Goal: Find specific page/section: Find specific page/section

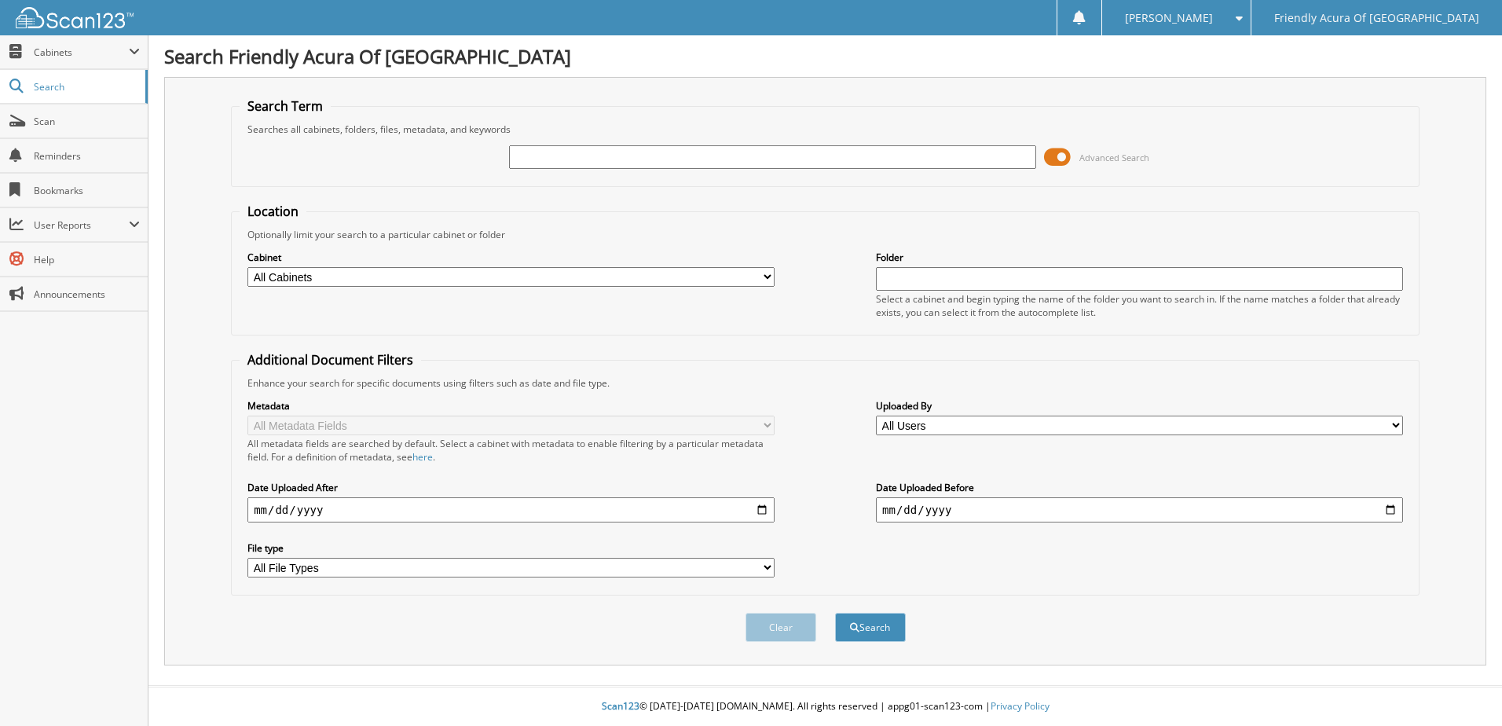
click at [352, 281] on select "All Cabinets CAR DEALS DEAD DEALS PARTS SERVICE RO WHOLE SALES Needs Filing" at bounding box center [510, 277] width 527 height 20
select select "29662"
click at [247, 267] on select "All Cabinets CAR DEALS DEAD DEALS PARTS SERVICE RO WHOLE SALES Needs Filing" at bounding box center [510, 277] width 527 height 20
click at [877, 628] on button "Search" at bounding box center [870, 627] width 71 height 29
click at [590, 164] on input "text" at bounding box center [772, 157] width 527 height 24
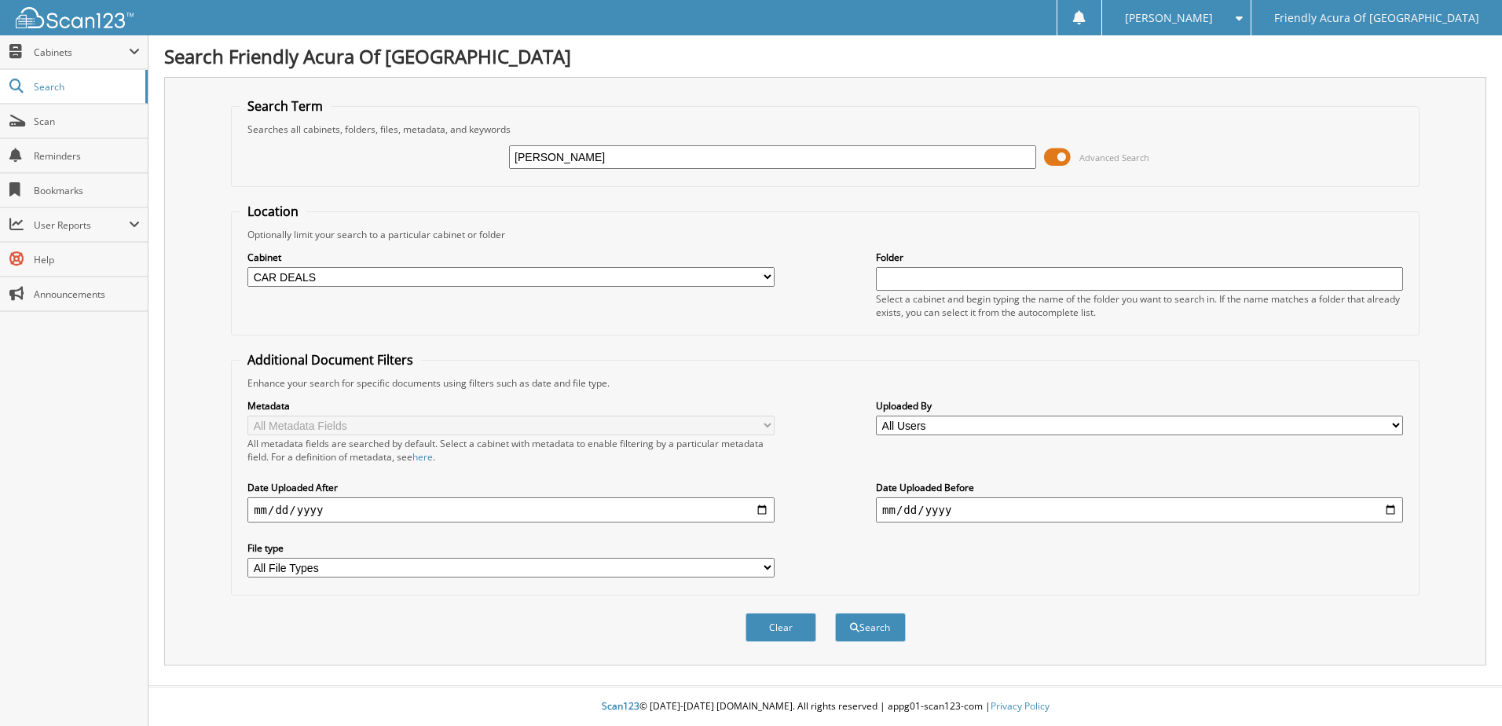
type input "[PERSON_NAME]"
click at [835, 613] on button "Search" at bounding box center [870, 627] width 71 height 29
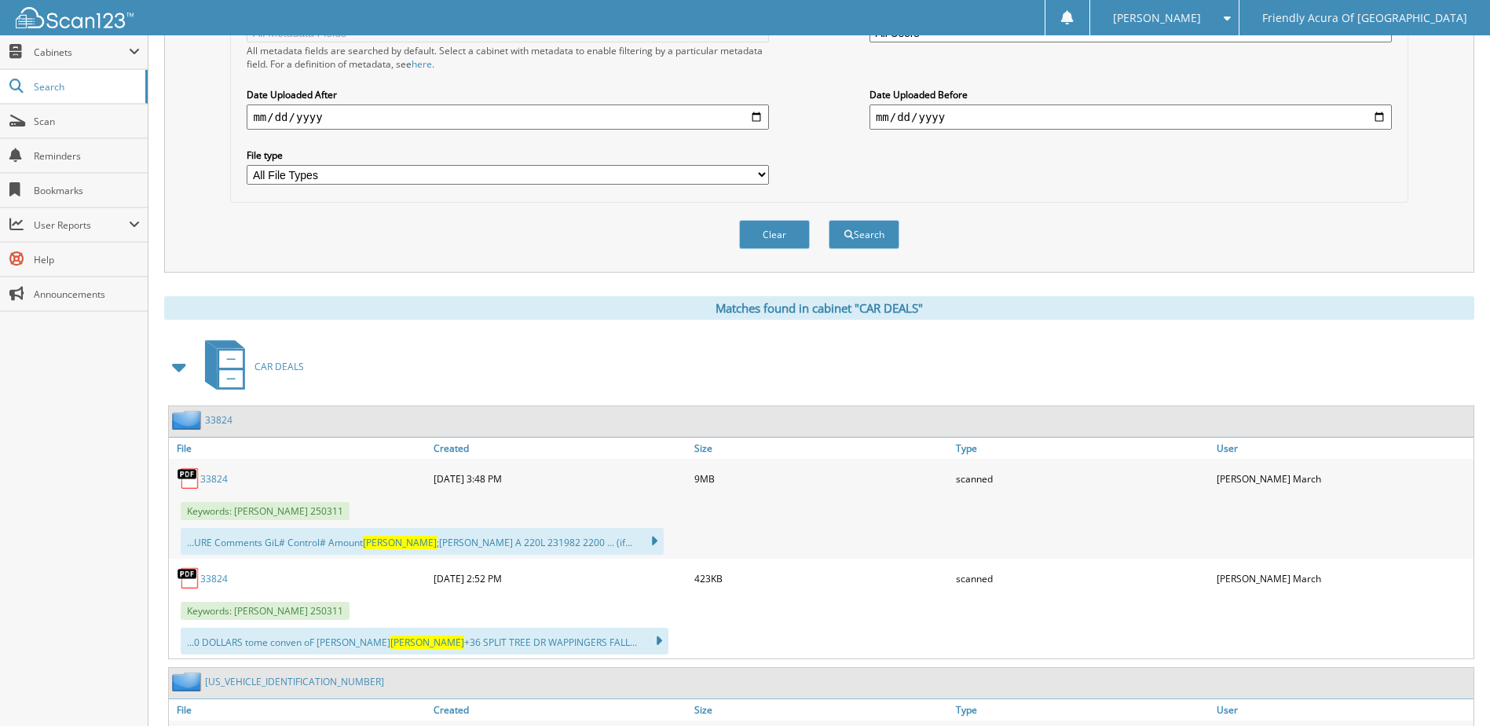
scroll to position [471, 0]
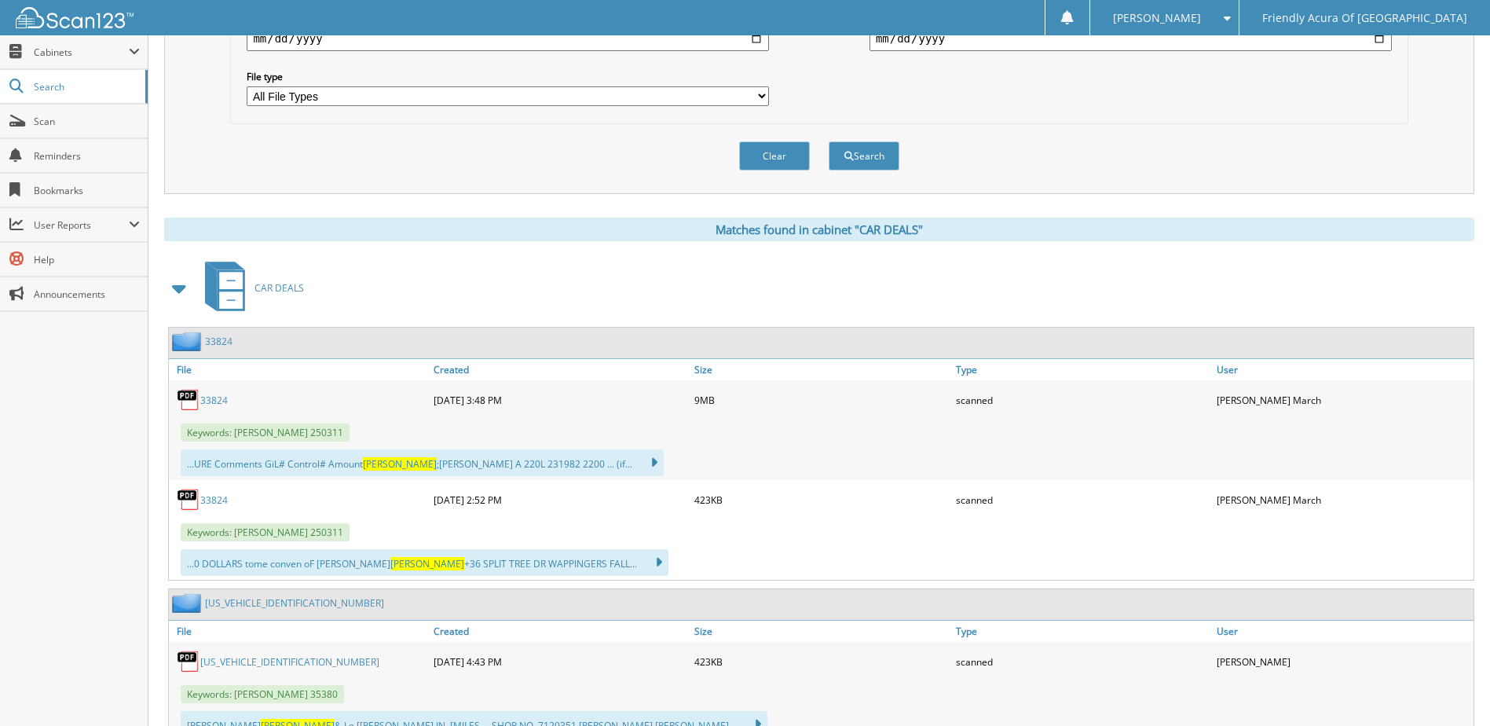
click at [212, 401] on link "33824" at bounding box center [213, 399] width 27 height 13
